Goal: Task Accomplishment & Management: Manage account settings

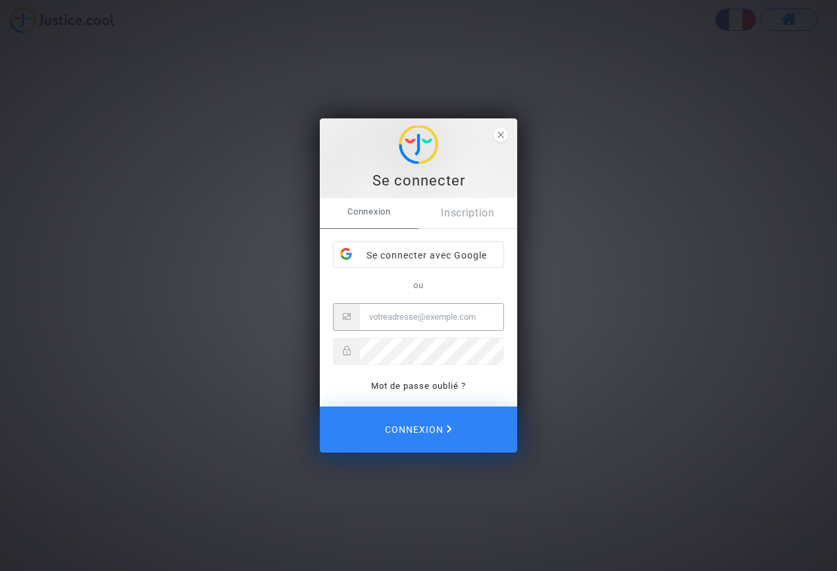
type input "[EMAIL_ADDRESS][DOMAIN_NAME]"
drag, startPoint x: 836, startPoint y: 6, endPoint x: 746, endPoint y: 204, distance: 217.2
click at [827, 212] on div "Se connecter Connexion Inscription Se connecter avec Google ou saabiven@yahoo.e…" at bounding box center [418, 285] width 837 height 571
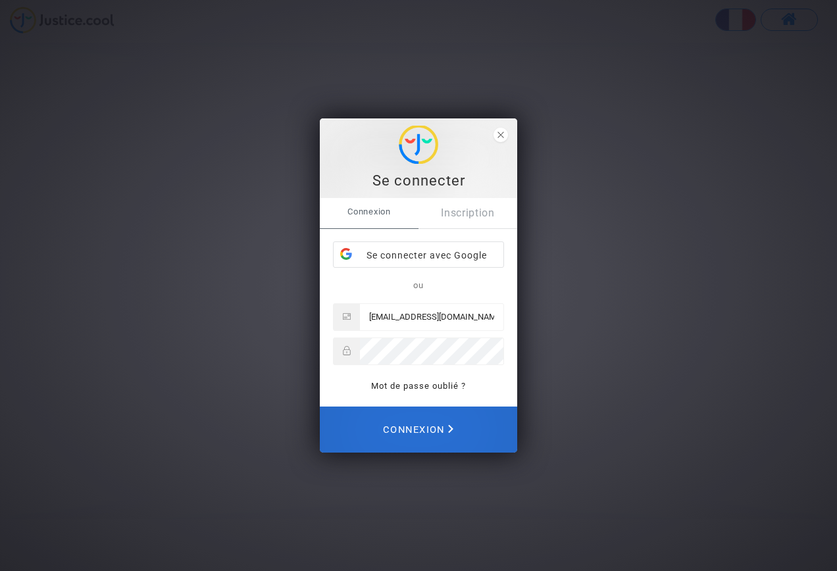
click at [432, 431] on span "Connexion" at bounding box center [418, 429] width 70 height 29
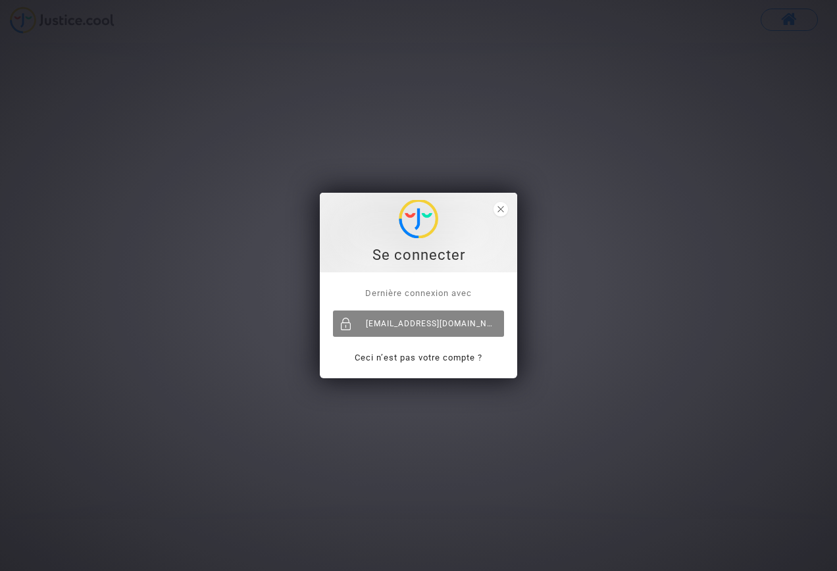
click at [434, 324] on div "[EMAIL_ADDRESS][DOMAIN_NAME]" at bounding box center [418, 323] width 171 height 26
click at [500, 211] on icon "close" at bounding box center [500, 209] width 7 height 7
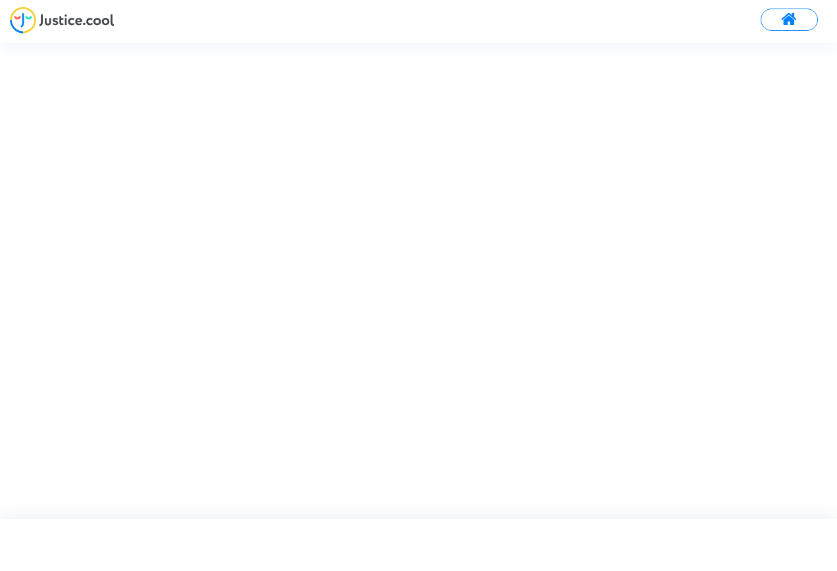
drag, startPoint x: 792, startPoint y: 22, endPoint x: 627, endPoint y: 28, distance: 165.2
click at [791, 20] on span at bounding box center [789, 19] width 16 height 17
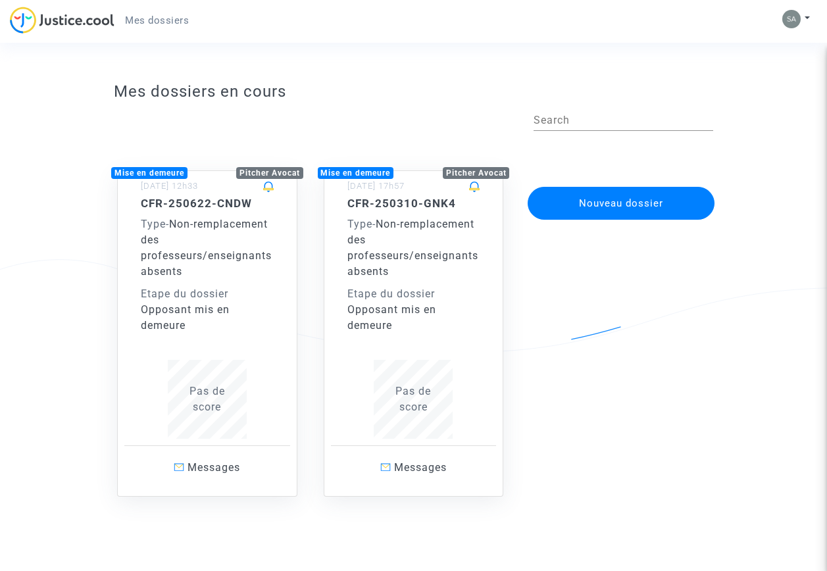
click at [141, 17] on span "Mes dossiers" at bounding box center [157, 20] width 64 height 12
click at [155, 22] on span "Mes dossiers" at bounding box center [157, 20] width 64 height 12
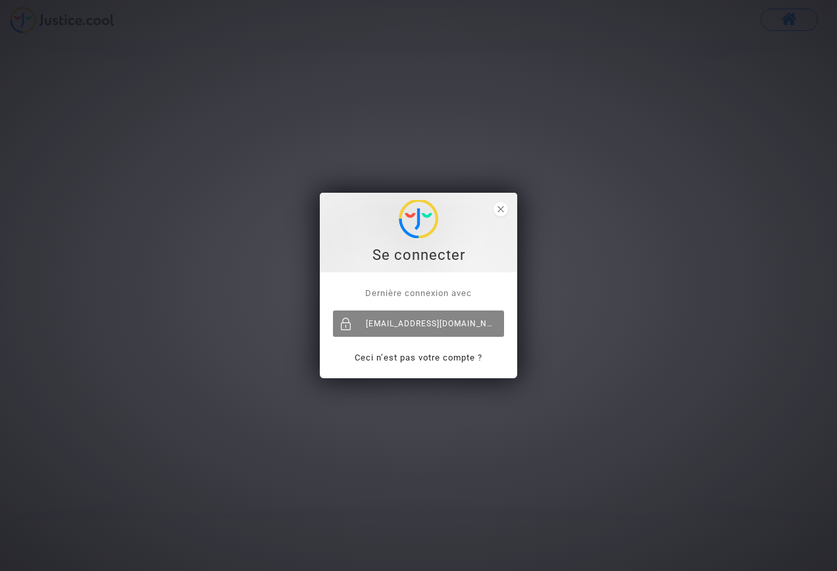
click at [423, 326] on div "[EMAIL_ADDRESS][DOMAIN_NAME]" at bounding box center [418, 323] width 171 height 26
click at [504, 207] on span "close" at bounding box center [500, 209] width 14 height 14
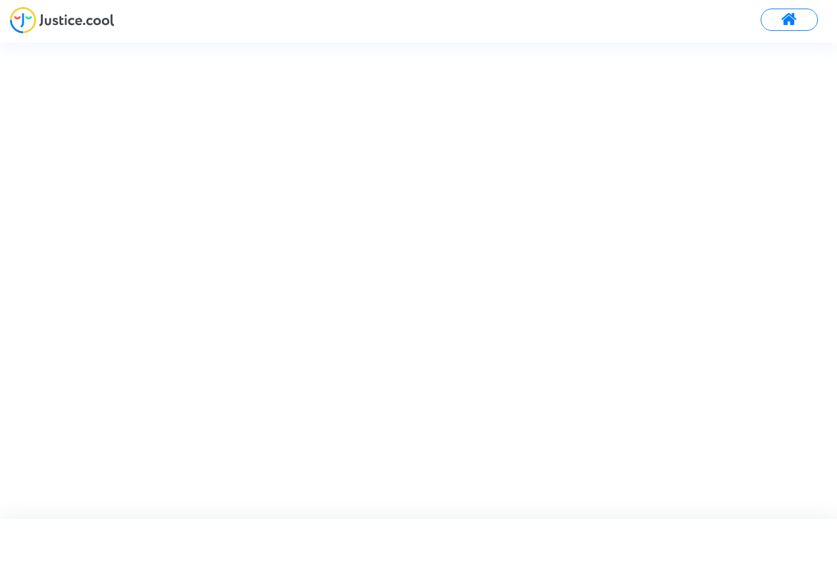
click at [781, 20] on span at bounding box center [789, 19] width 16 height 17
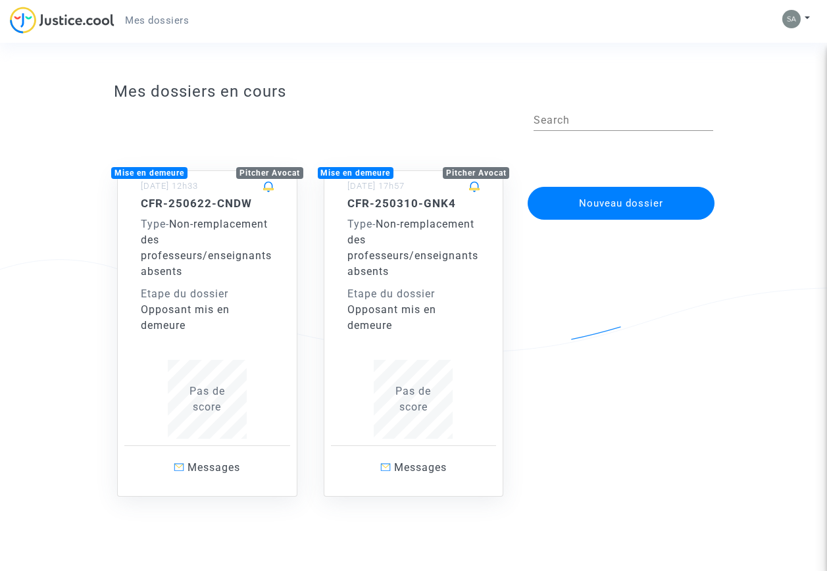
click at [403, 250] on span "Non-remplacement des professeurs/enseignants absents" at bounding box center [412, 248] width 131 height 60
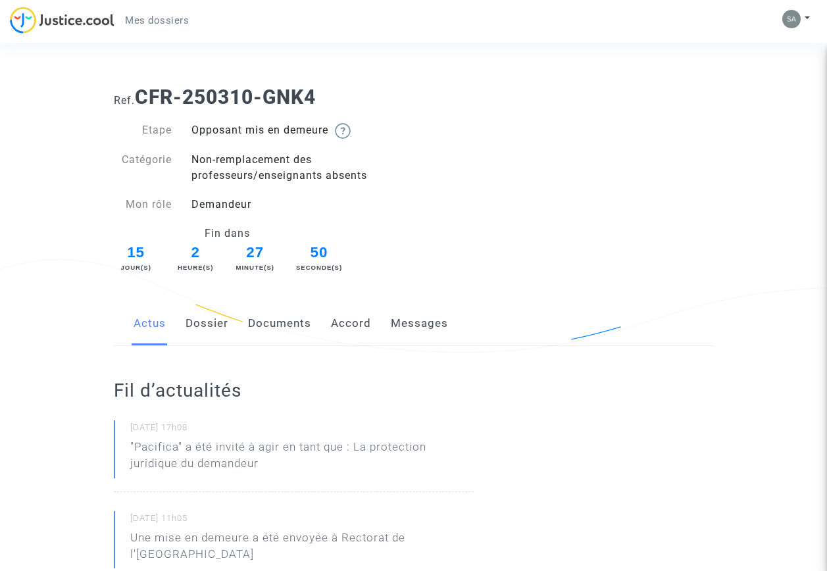
click at [168, 20] on span "Mes dossiers" at bounding box center [157, 20] width 64 height 12
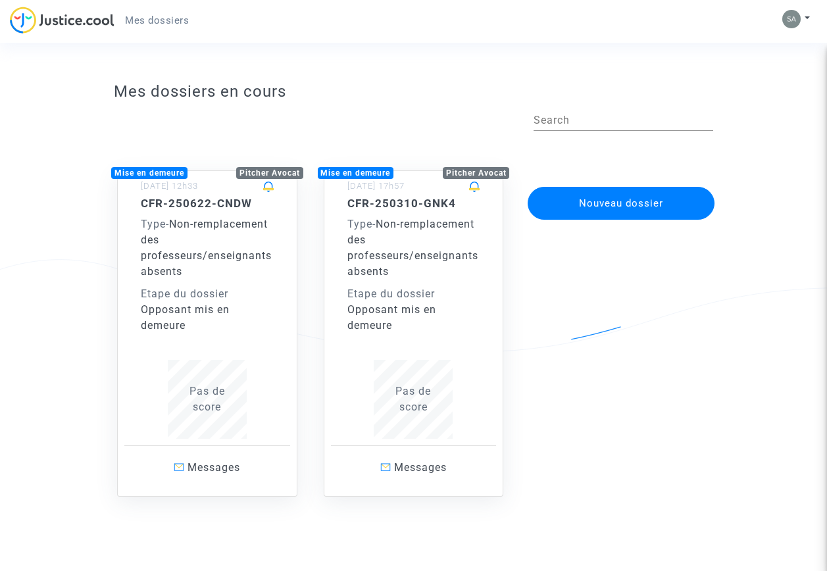
click at [175, 230] on div "Type - Non-remplacement des professeurs/enseignants absents" at bounding box center [207, 247] width 133 height 63
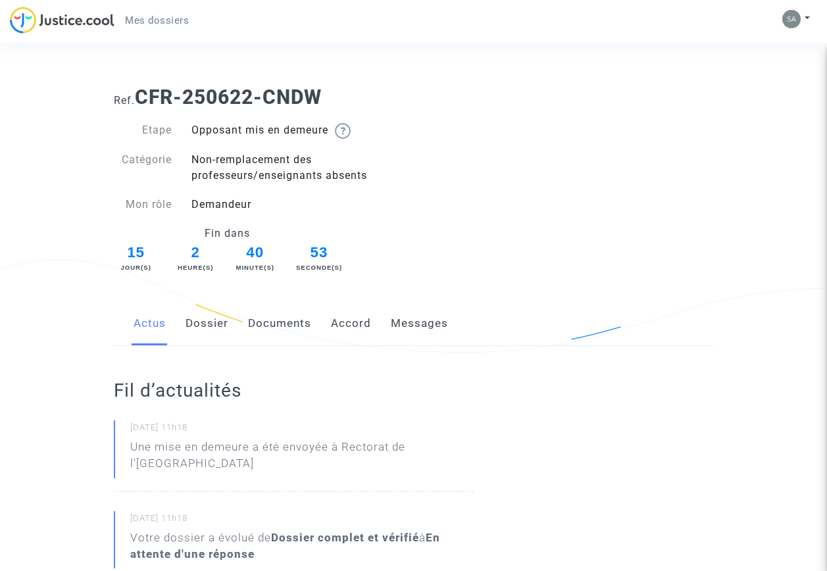
click at [162, 24] on span "Mes dossiers" at bounding box center [157, 20] width 64 height 12
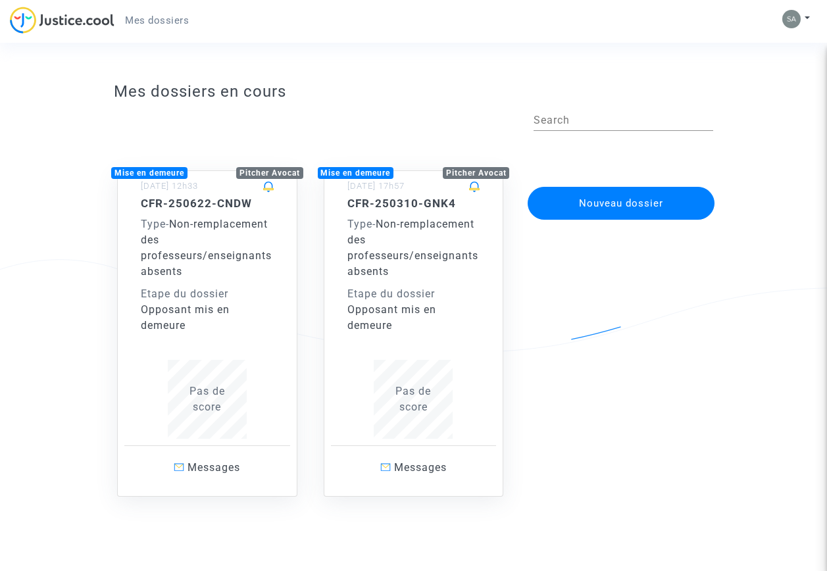
click at [406, 264] on div "Type - Non-remplacement des professeurs/enseignants absents" at bounding box center [413, 247] width 133 height 63
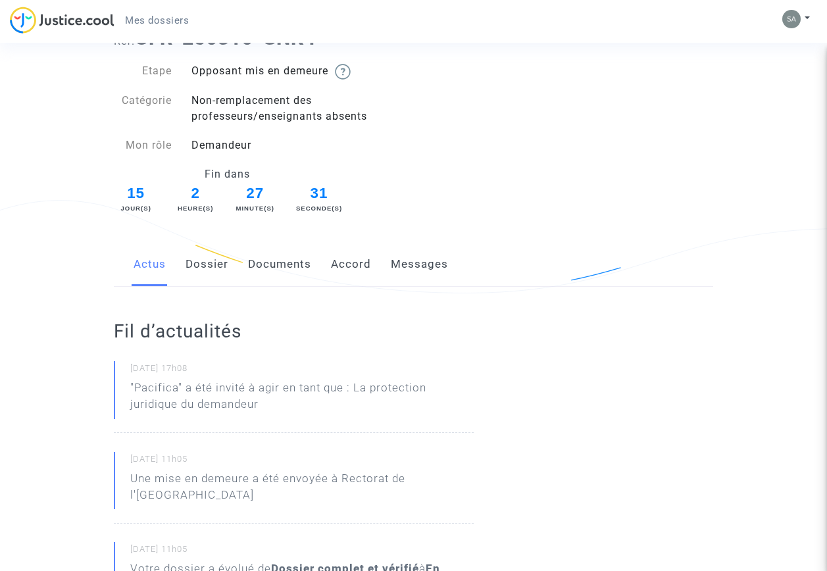
scroll to position [132, 0]
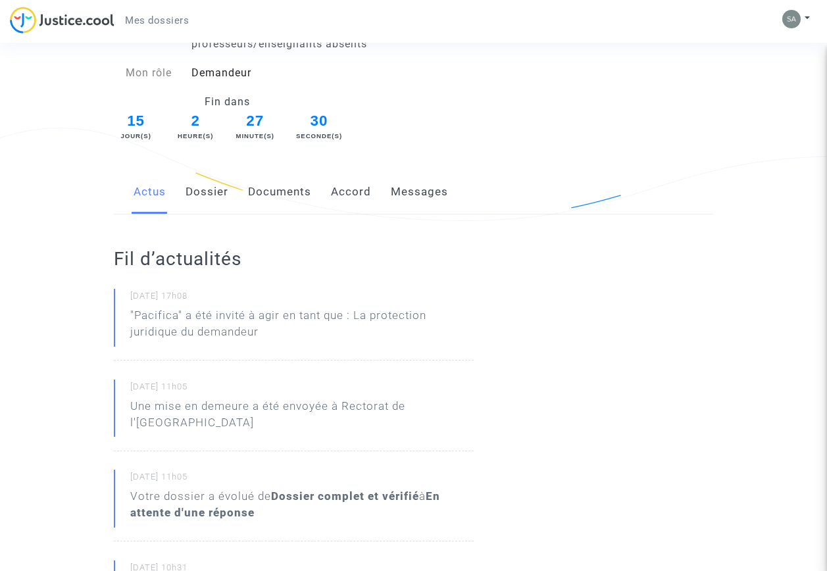
click at [345, 191] on link "Accord" at bounding box center [351, 191] width 40 height 43
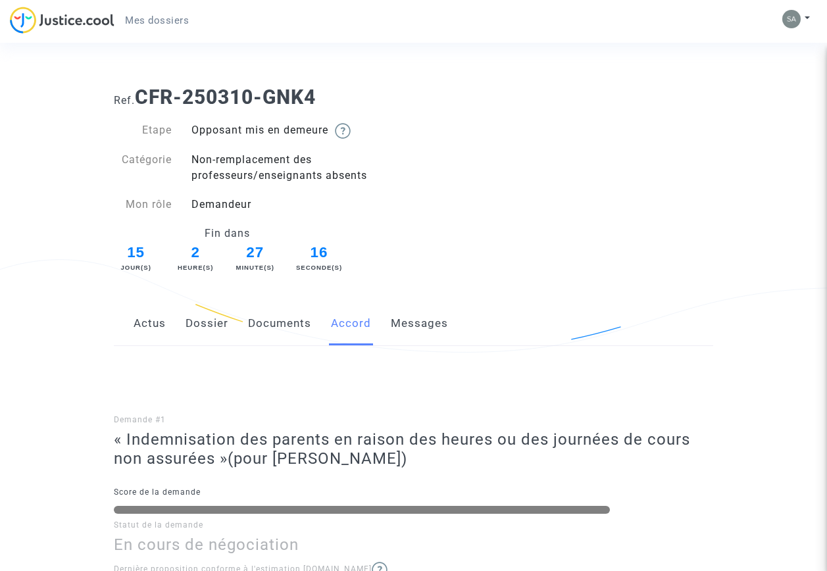
click at [283, 324] on link "Documents" at bounding box center [279, 323] width 63 height 43
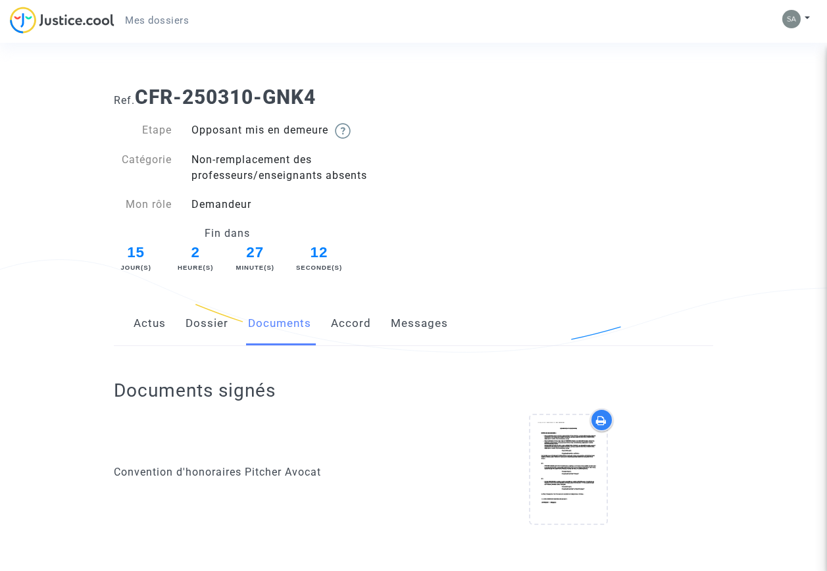
click at [205, 324] on link "Dossier" at bounding box center [206, 323] width 43 height 43
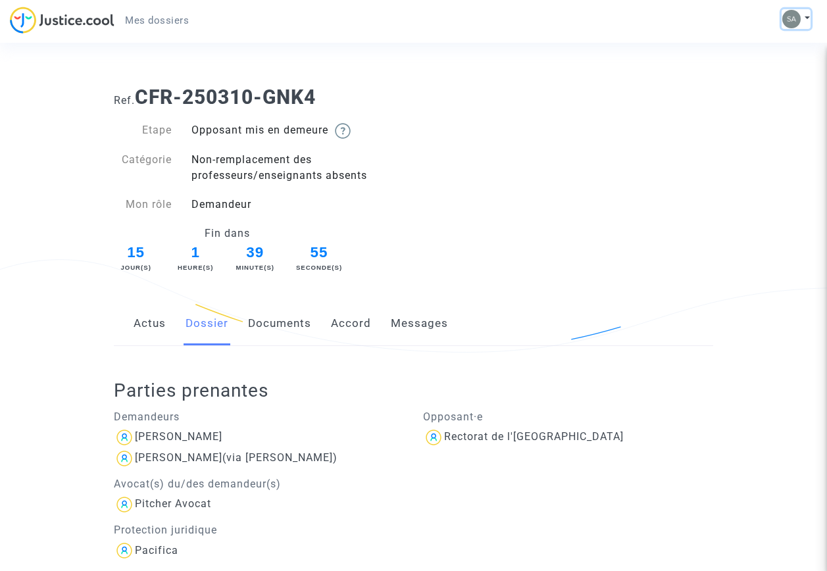
click at [807, 17] on button at bounding box center [795, 19] width 29 height 20
click at [760, 45] on link "Mon profil" at bounding box center [758, 46] width 104 height 21
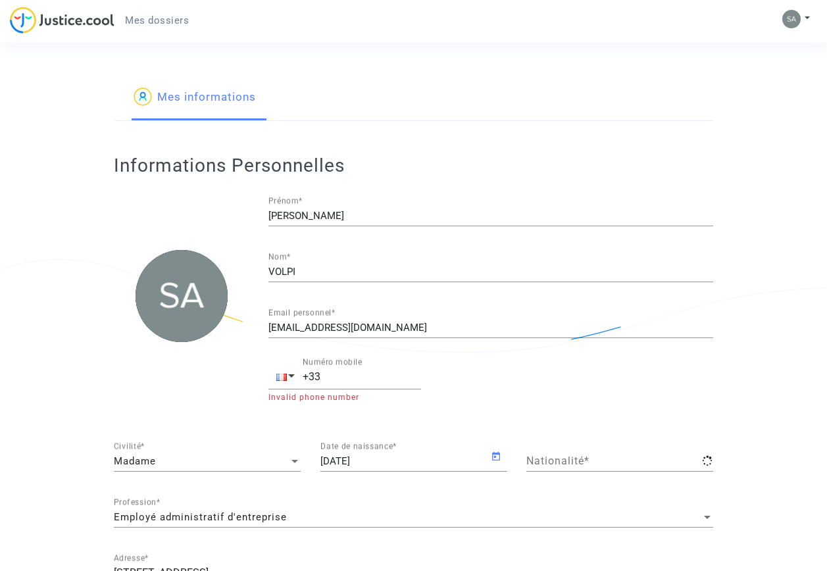
type input "française"
click at [804, 16] on button at bounding box center [795, 19] width 29 height 20
click at [741, 91] on link "Déconnexion" at bounding box center [758, 88] width 104 height 21
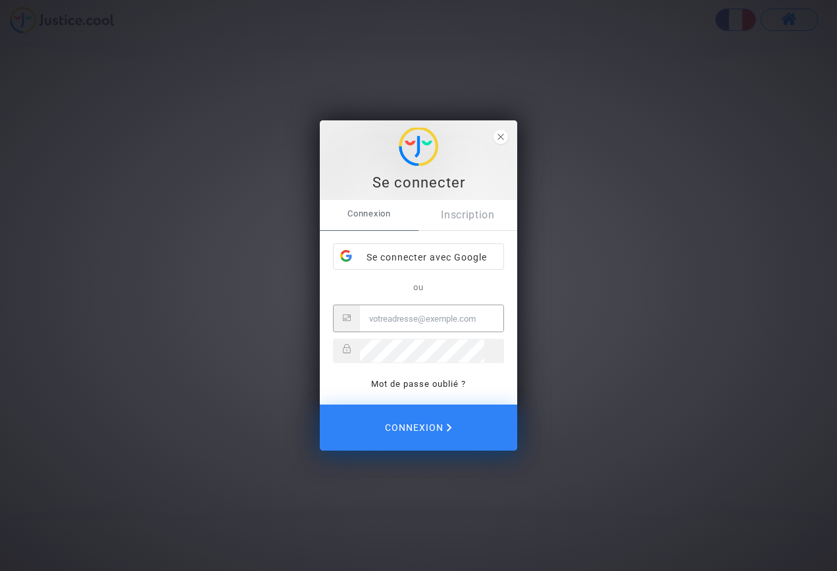
type input "[EMAIL_ADDRESS][DOMAIN_NAME]"
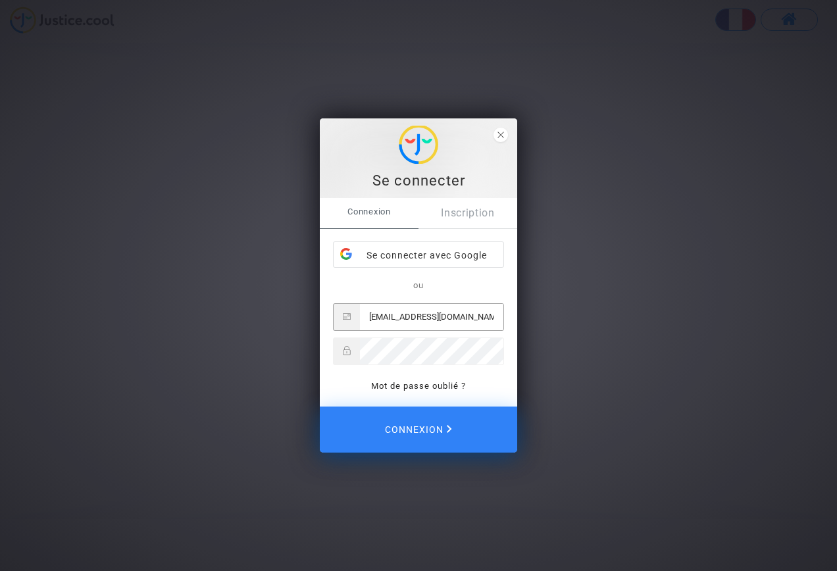
drag, startPoint x: 462, startPoint y: 314, endPoint x: 191, endPoint y: 320, distance: 271.0
click at [191, 320] on div "Se connecter Connexion Inscription Se connecter avec Google ou saabiven@yahoo.e…" at bounding box center [418, 285] width 837 height 571
click at [227, 349] on div "Se connecter Connexion Inscription Se connecter avec Google ou saabiven@yahoo.e…" at bounding box center [418, 285] width 837 height 571
type input "[EMAIL_ADDRESS][DOMAIN_NAME]"
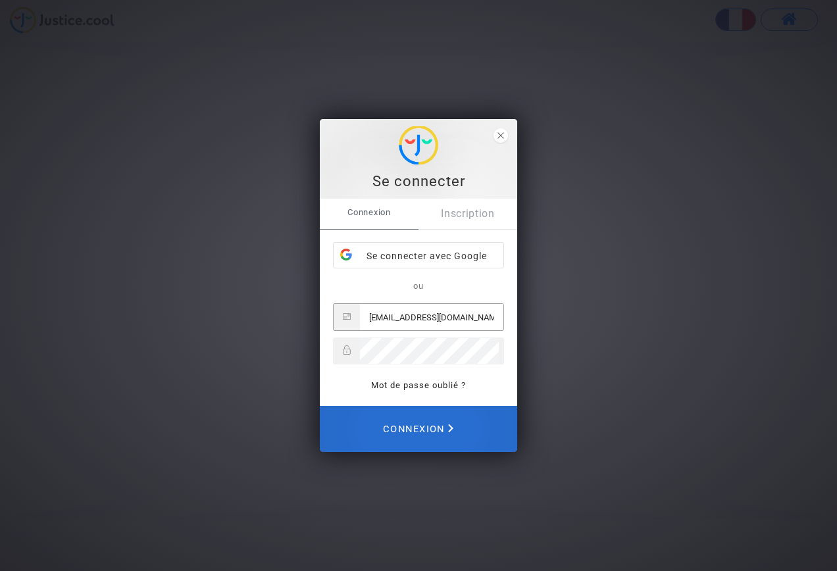
click at [437, 429] on span "Connexion" at bounding box center [418, 428] width 70 height 29
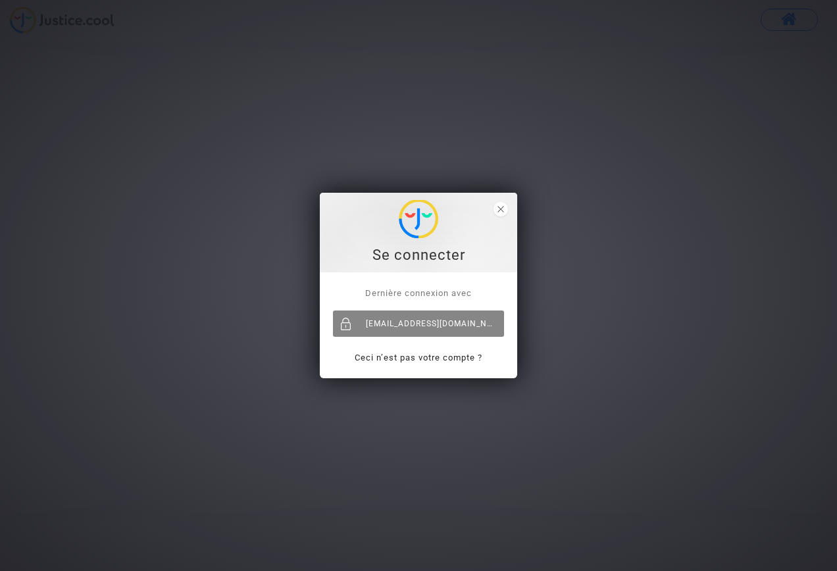
click at [437, 327] on div "[EMAIL_ADDRESS][DOMAIN_NAME]" at bounding box center [418, 323] width 171 height 26
click at [498, 214] on span "close" at bounding box center [500, 209] width 14 height 14
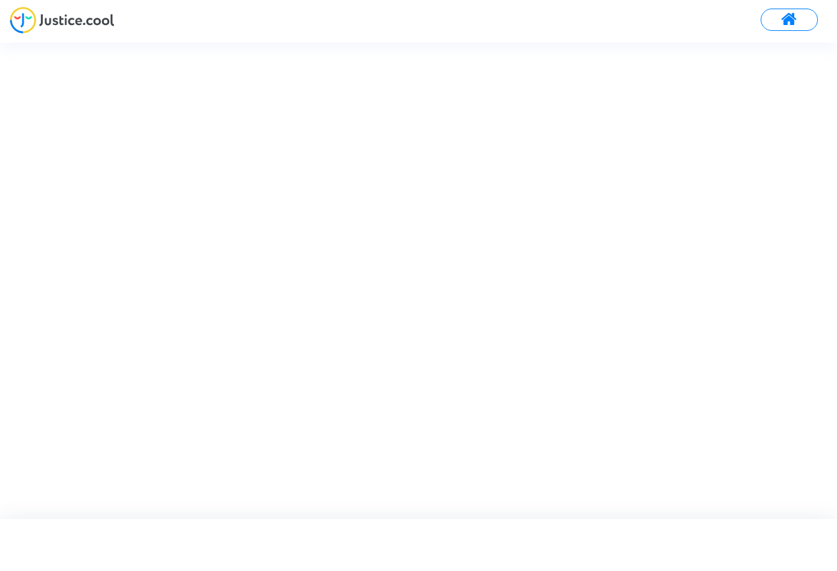
click at [801, 18] on button at bounding box center [788, 20] width 57 height 22
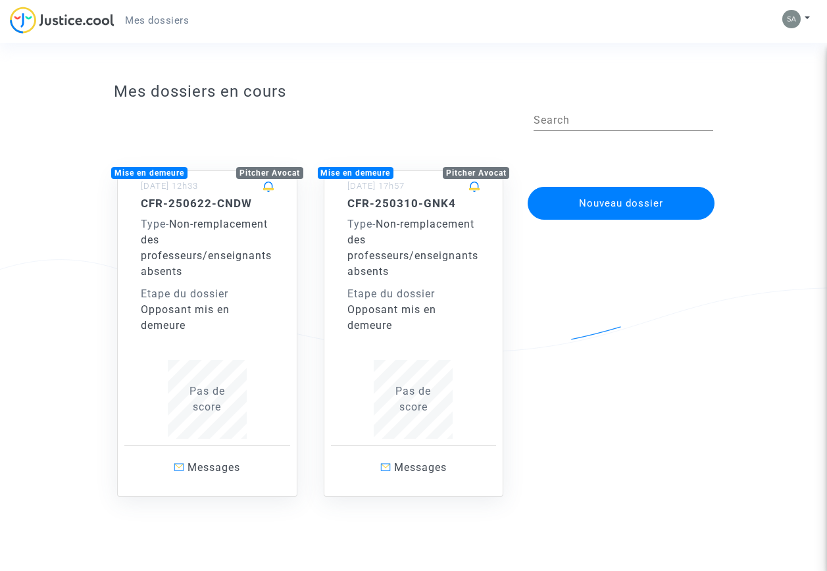
click at [410, 310] on div "Opposant mis en demeure" at bounding box center [413, 318] width 133 height 32
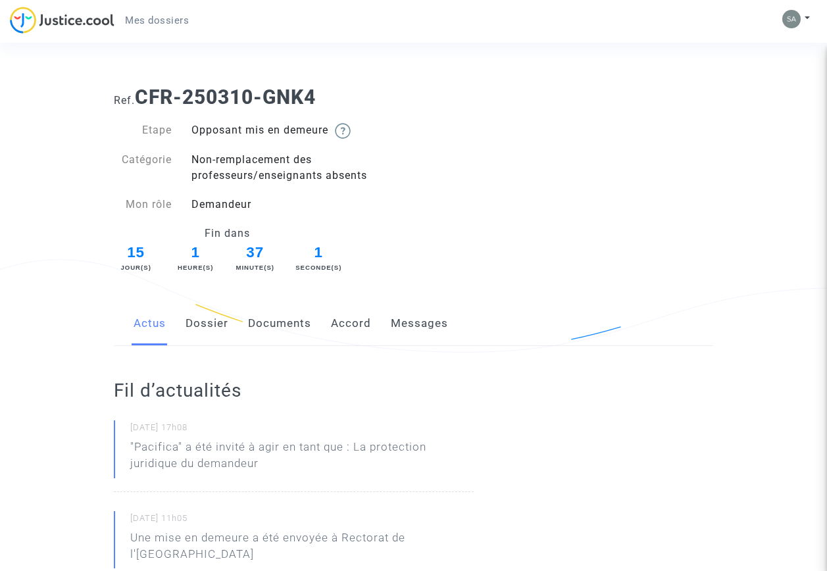
click at [215, 325] on link "Dossier" at bounding box center [206, 323] width 43 height 43
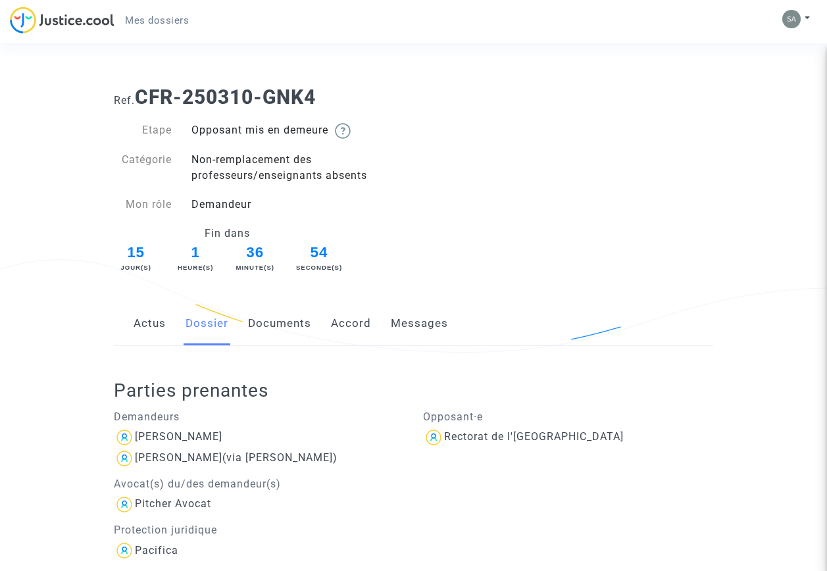
click at [158, 16] on span "Mes dossiers" at bounding box center [157, 20] width 64 height 12
